Goal: Information Seeking & Learning: Compare options

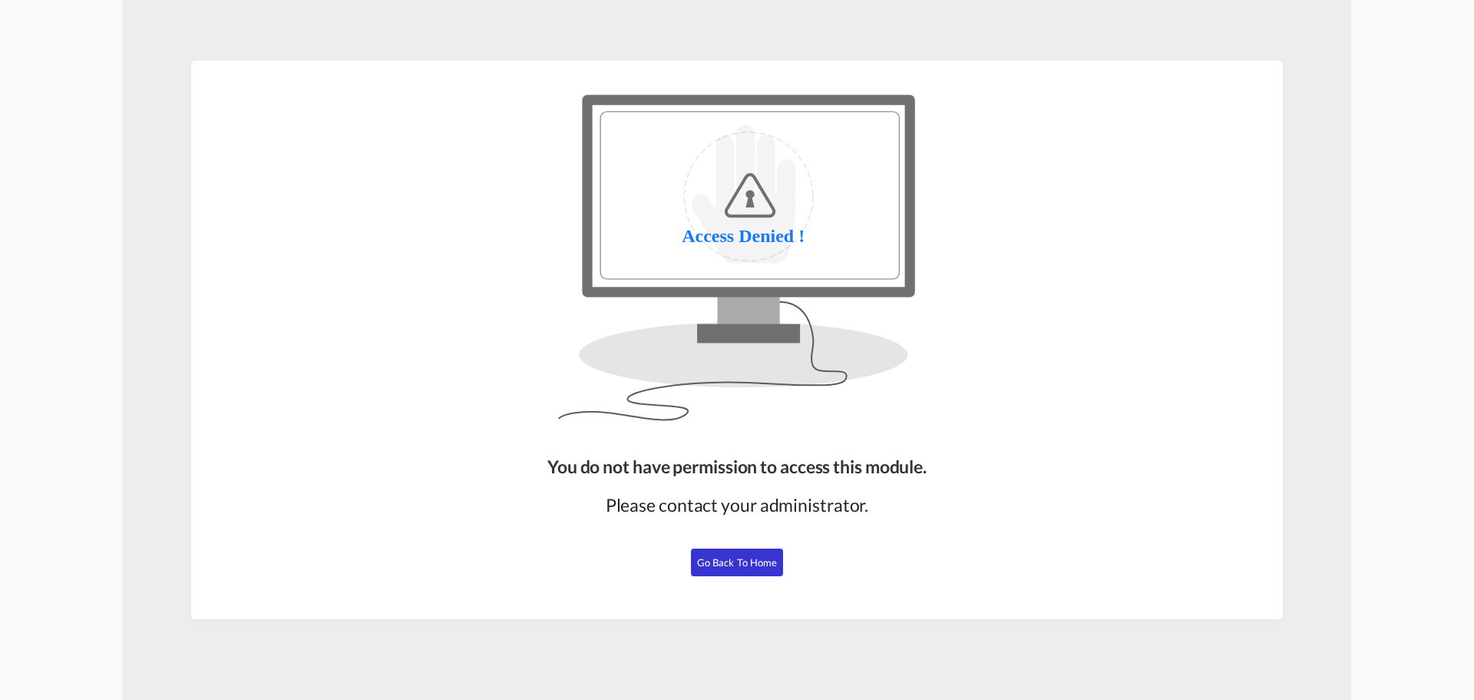
click at [724, 554] on button "Go Back to Home" at bounding box center [737, 562] width 92 height 28
